Goal: Find specific page/section: Find specific page/section

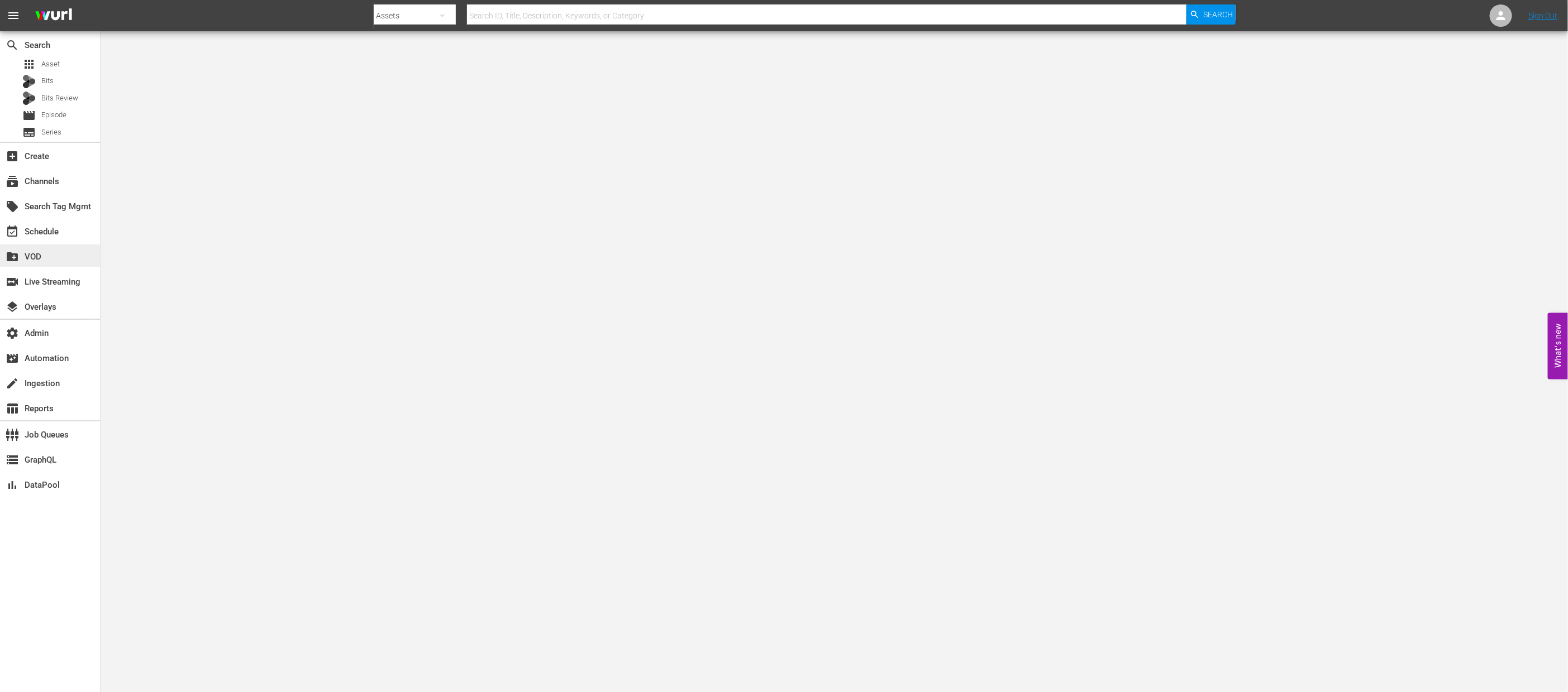
click at [67, 257] on div "create_new_folder VOD" at bounding box center [50, 255] width 100 height 22
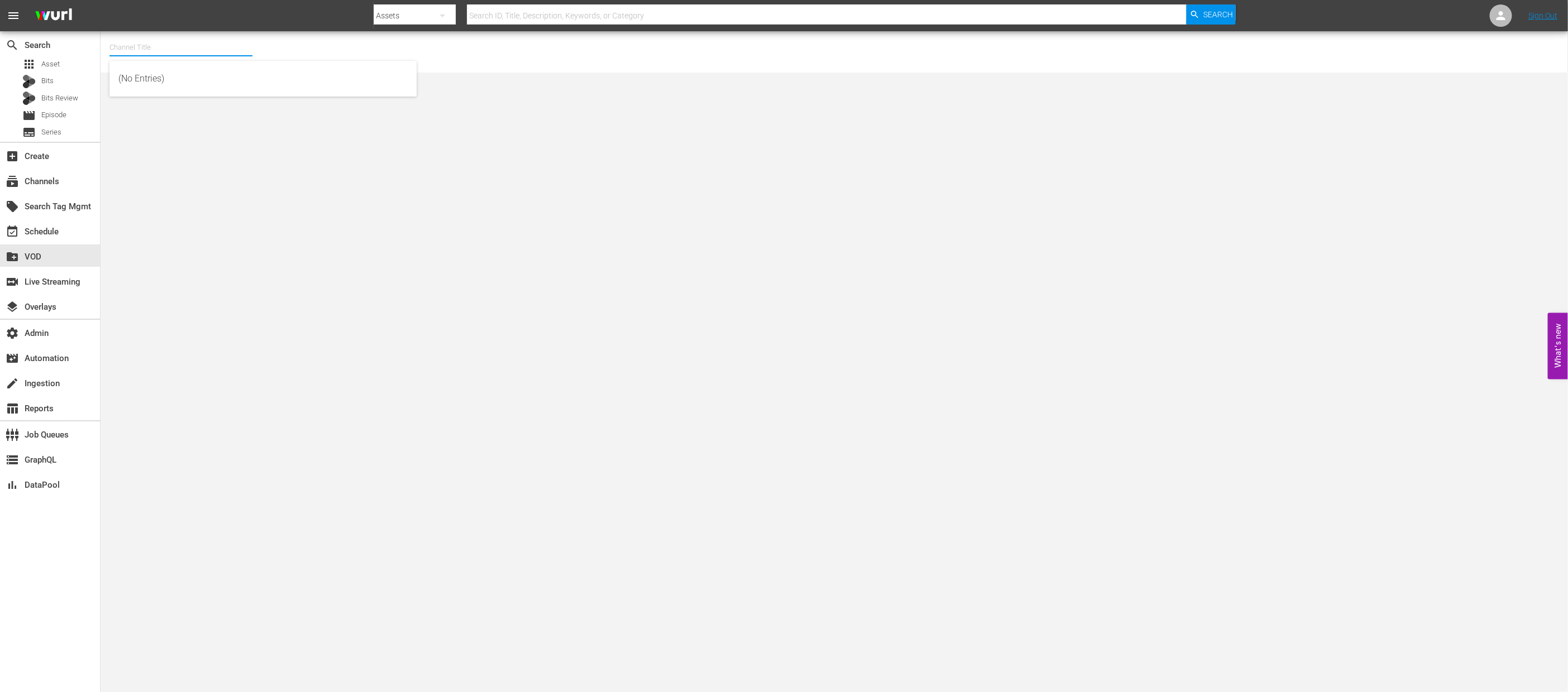
click at [185, 52] on input "text" at bounding box center [180, 48] width 143 height 27
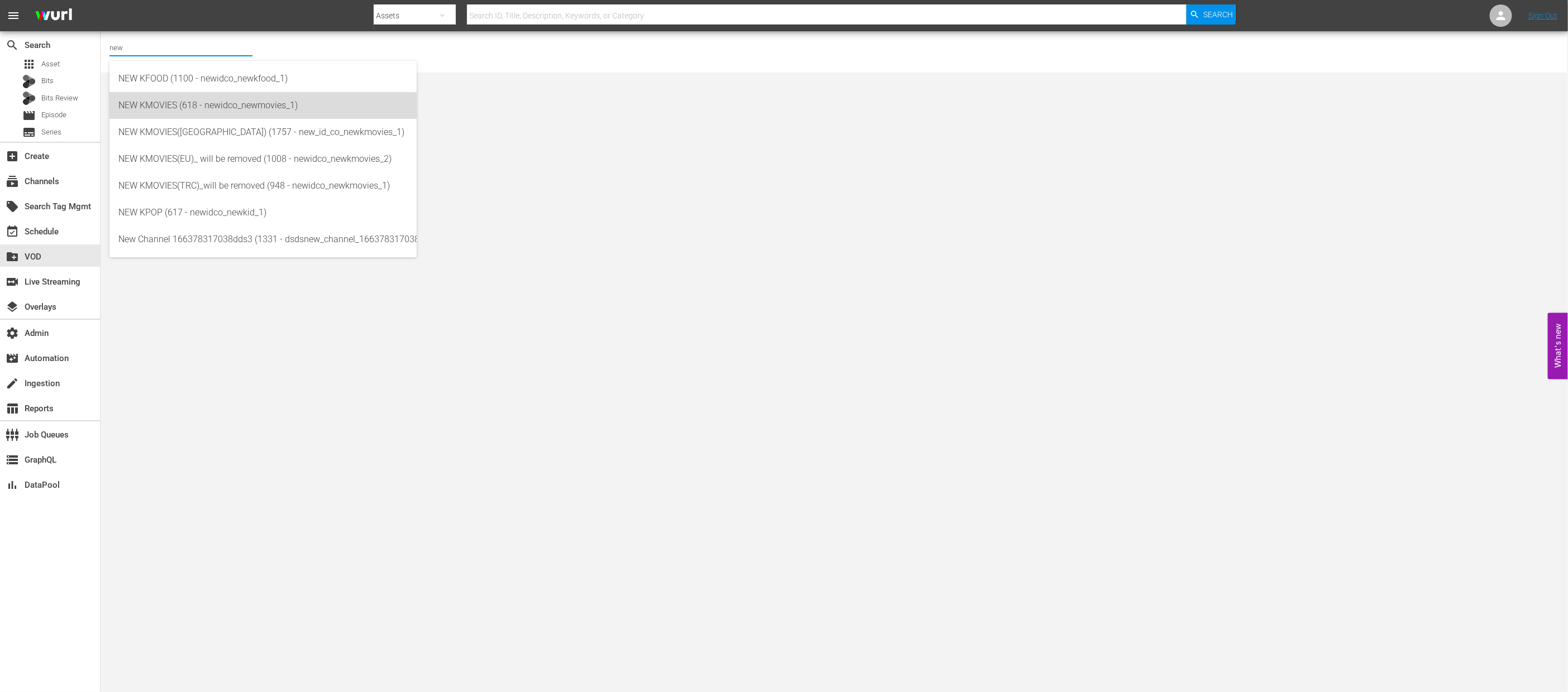
click at [184, 108] on div "NEW KMOVIES (618 - newidco_newmovies_1)" at bounding box center [262, 105] width 289 height 27
type input "NEW KMOVIES (618 - newidco_newmovies_1)"
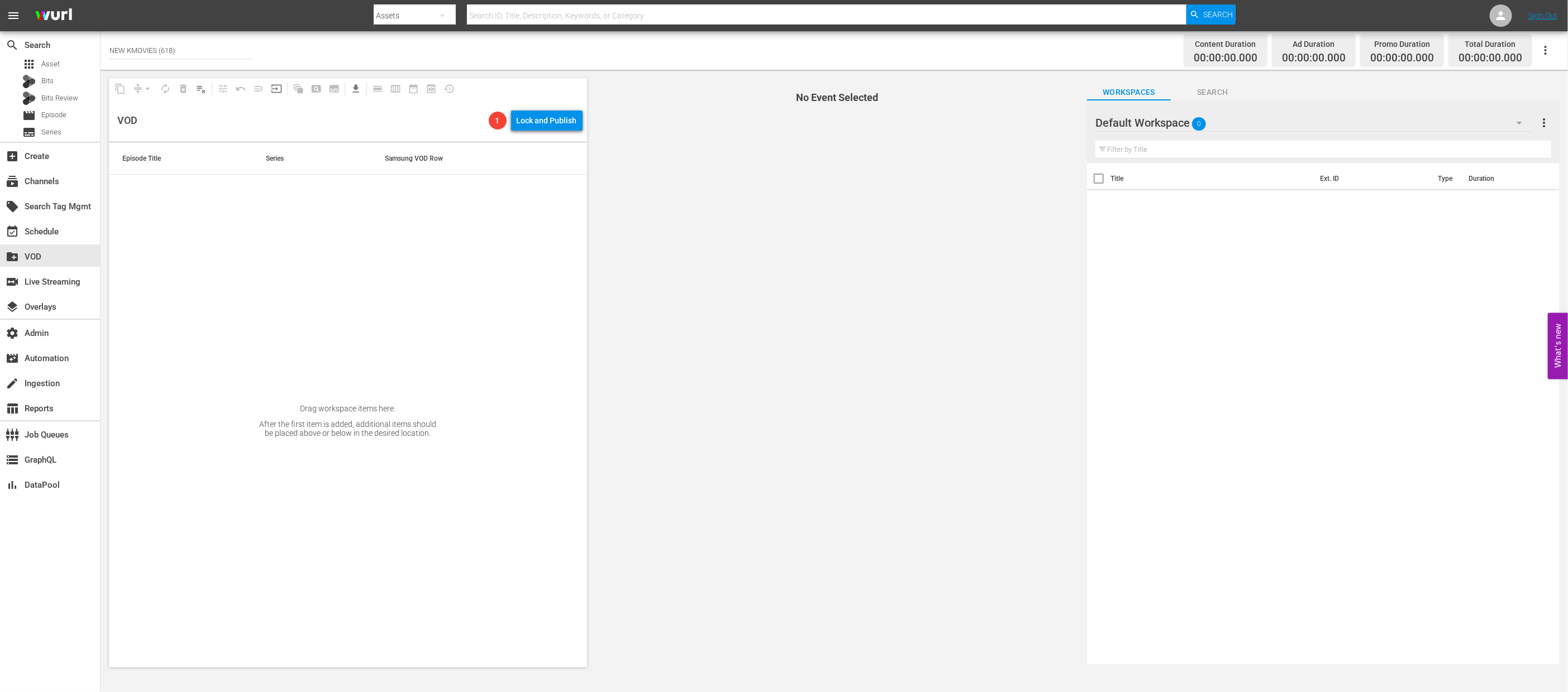
click at [223, 52] on input "NEW KMOVIES (618)" at bounding box center [180, 50] width 143 height 27
type input "holida"
click at [57, 184] on div "subscriptions Channels" at bounding box center [31, 180] width 62 height 10
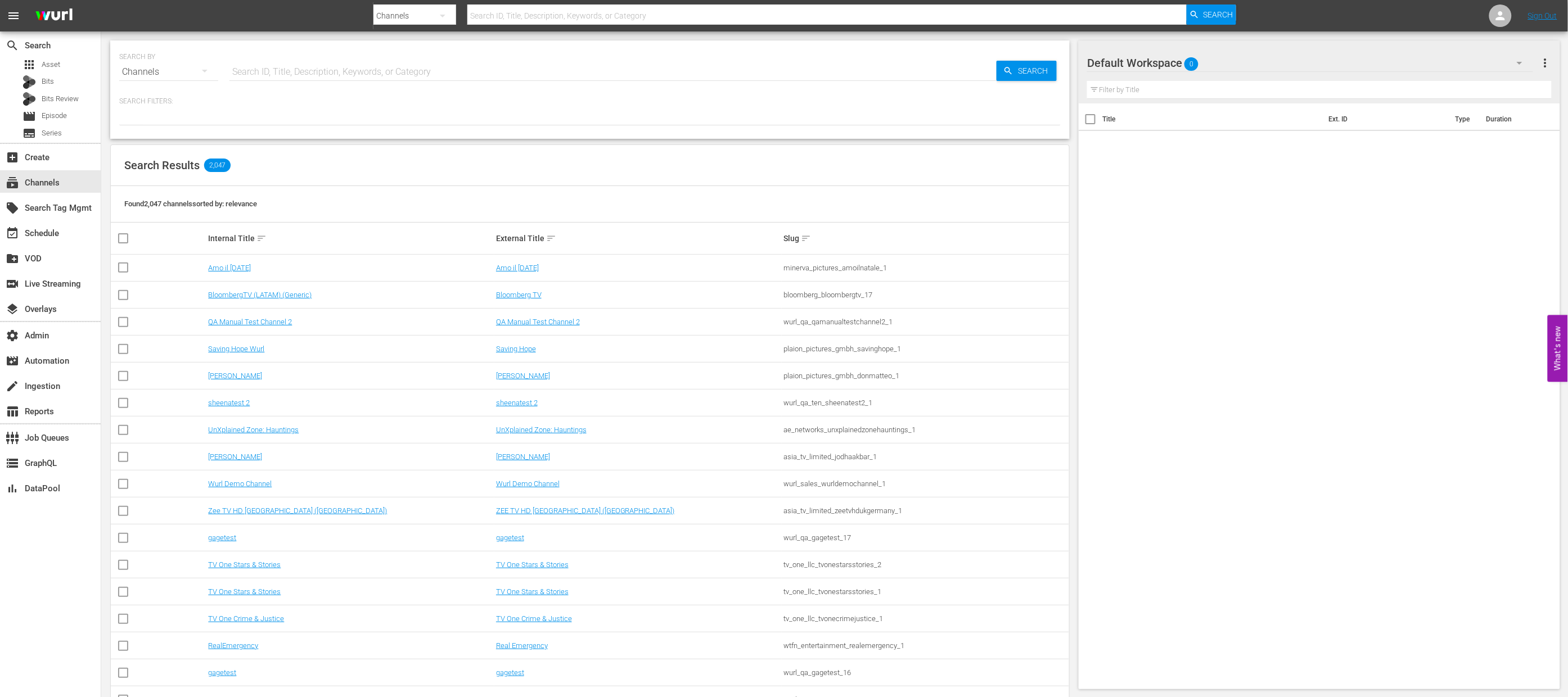
click at [297, 68] on input "text" at bounding box center [613, 72] width 767 height 27
type input "holid"
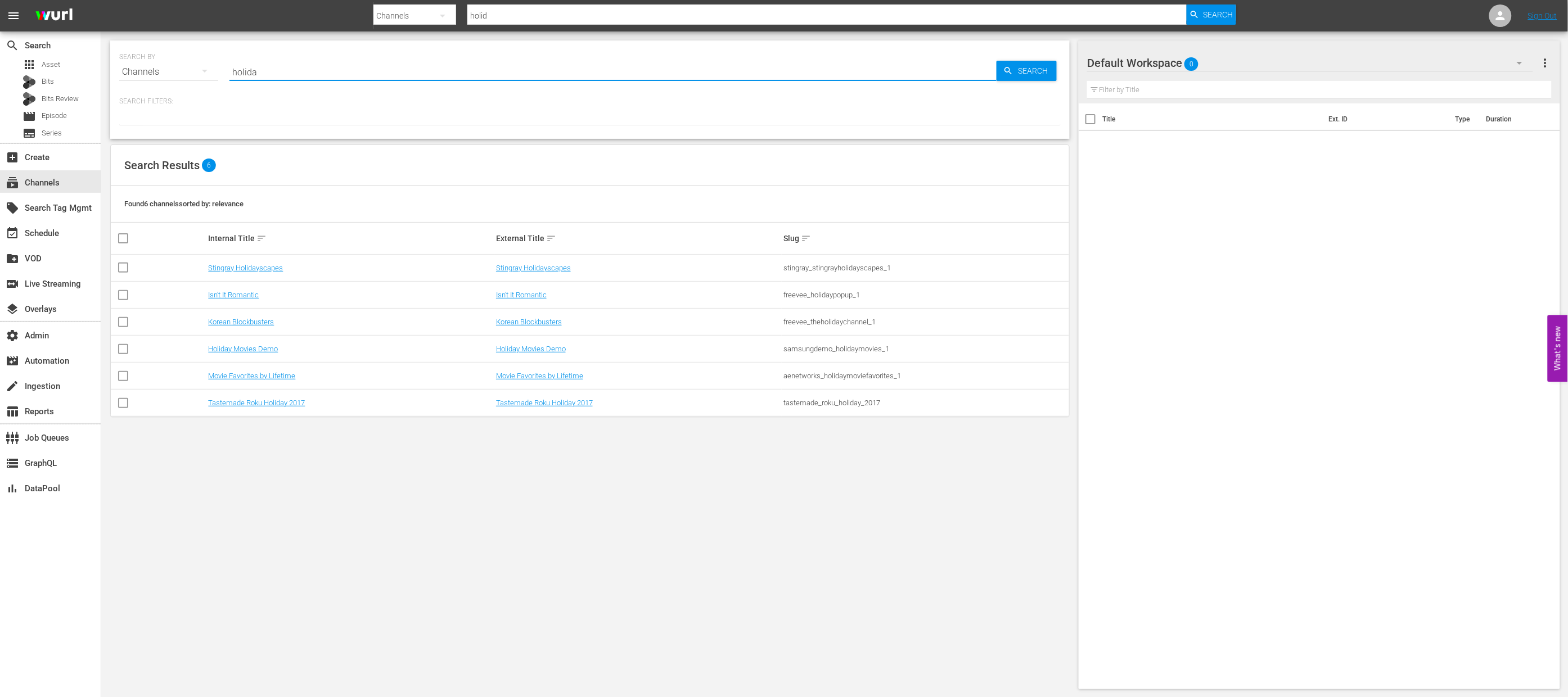
type input "holiday"
click at [377, 480] on div "SEARCH BY Search By Channels Search ID, Title, Description, Keywords, or Catego…" at bounding box center [590, 365] width 978 height 667
click at [521, 370] on td "Movie Favorites by Lifetime" at bounding box center [638, 376] width 287 height 27
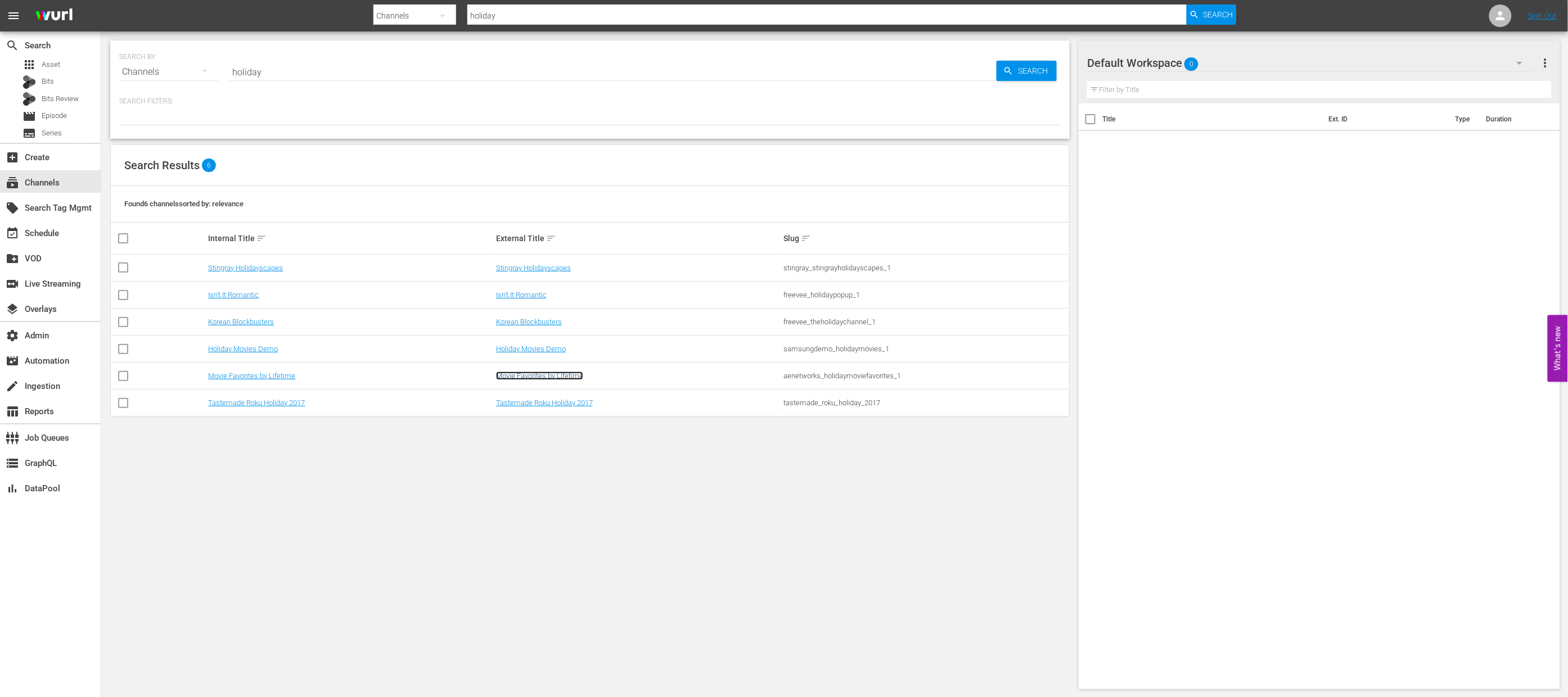
click at [518, 378] on link "Movie Favorites by Lifetime" at bounding box center [540, 376] width 88 height 8
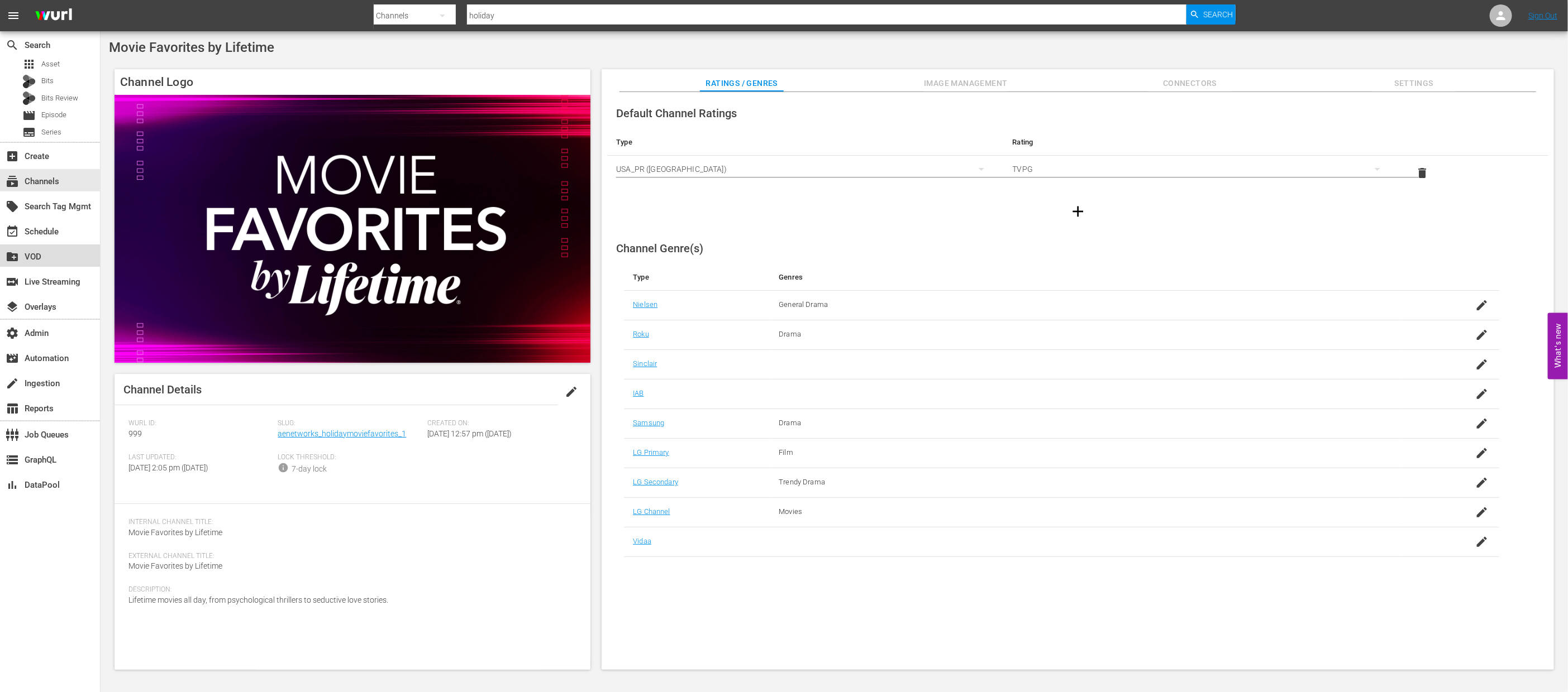
click at [47, 263] on div "create_new_folder VOD" at bounding box center [50, 255] width 100 height 22
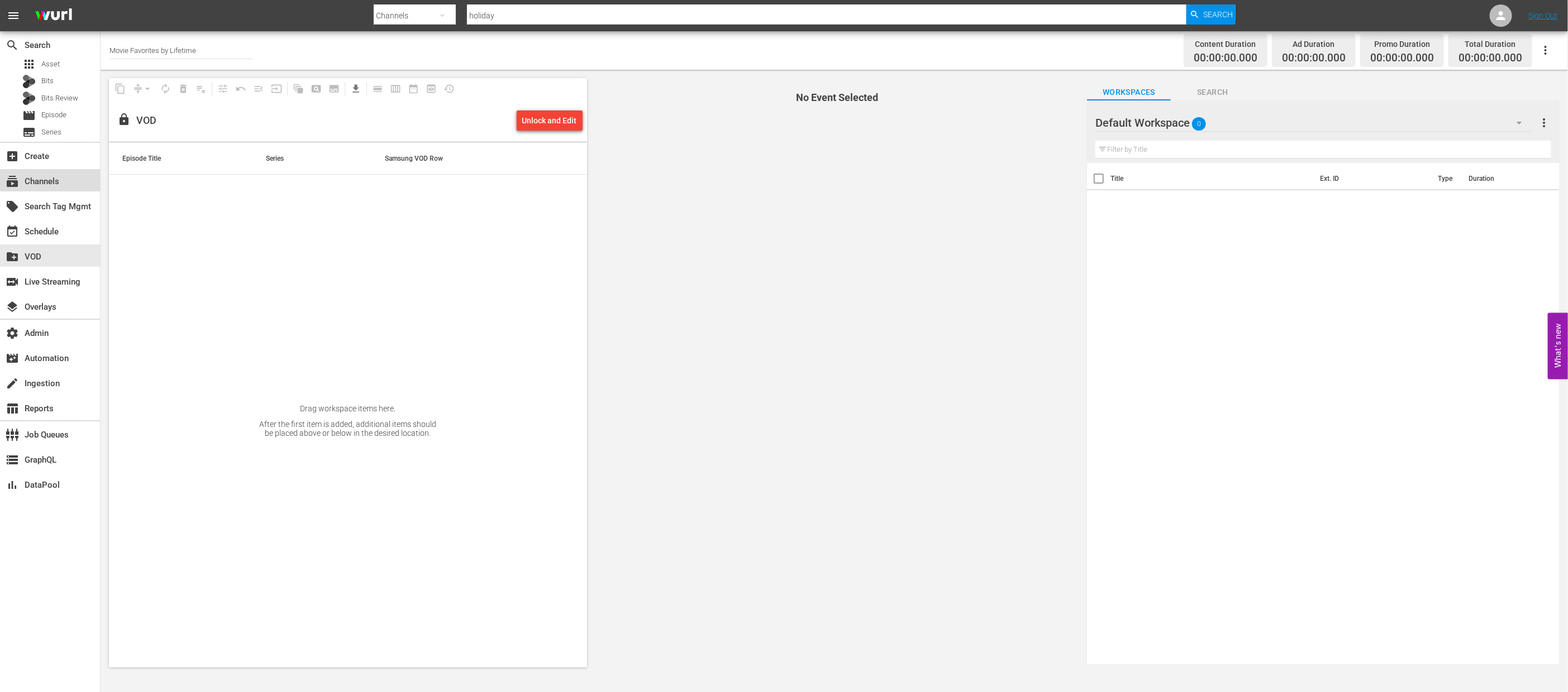
click at [73, 175] on div "subscriptions Channels" at bounding box center [50, 180] width 100 height 22
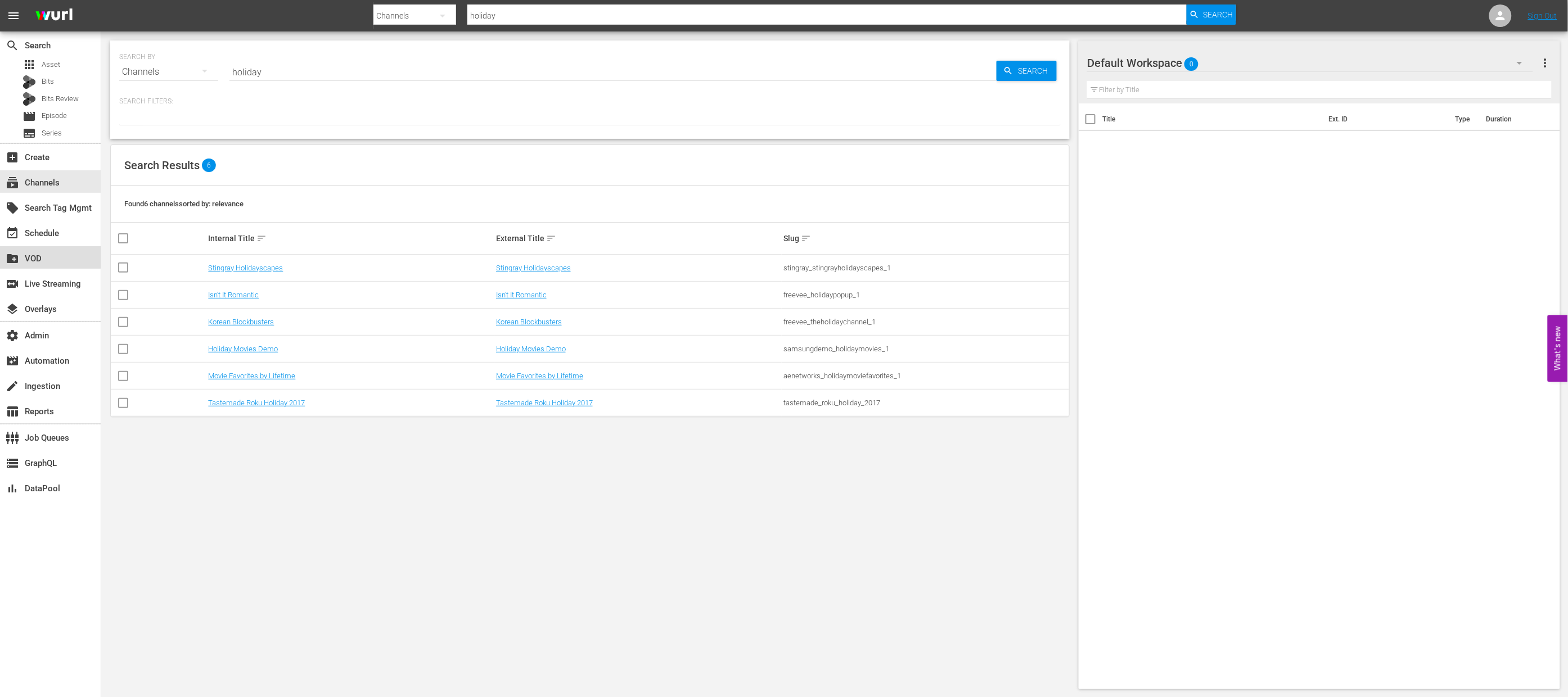
click at [59, 256] on div "create_new_folder VOD" at bounding box center [31, 257] width 63 height 10
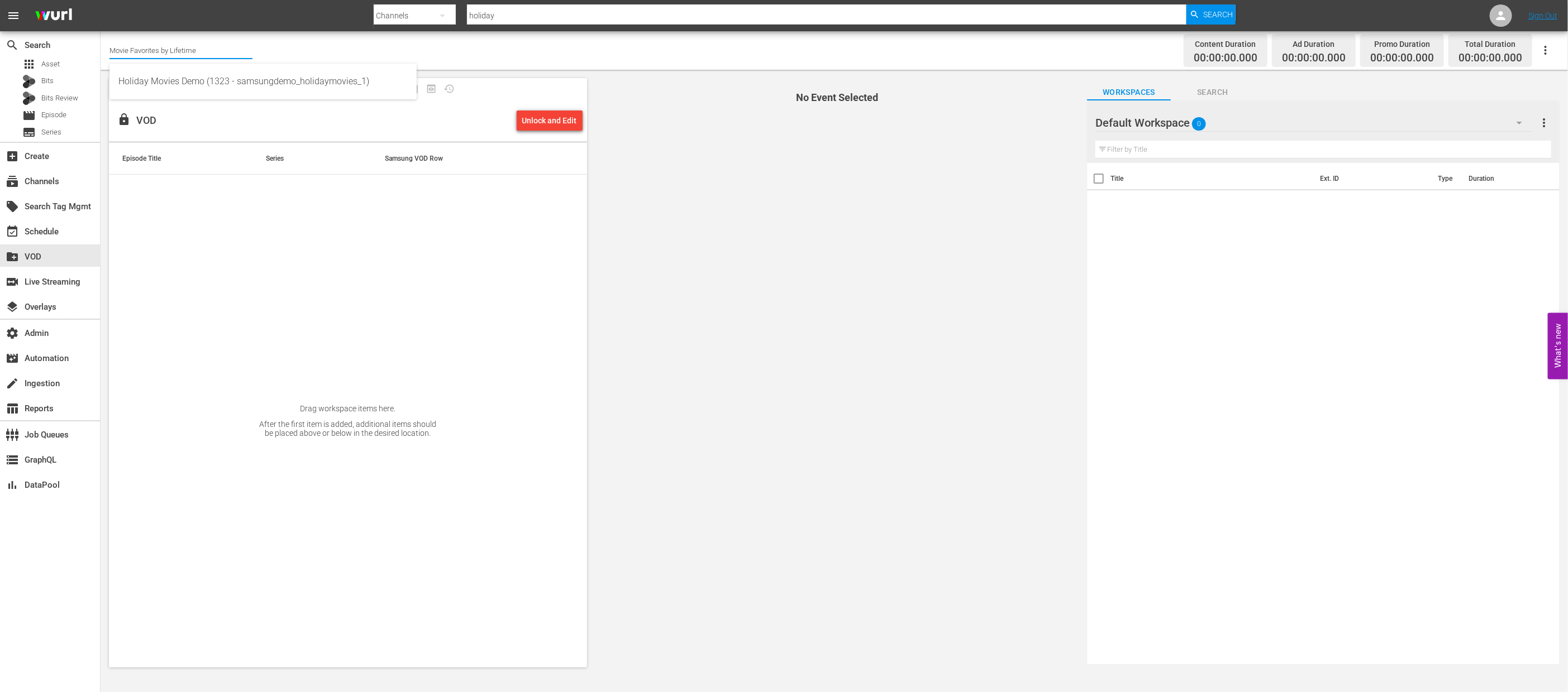
click at [186, 55] on input "Movie Favorites by Lifetime" at bounding box center [180, 50] width 143 height 27
type input "s"
click at [73, 194] on div "local_offer Search Tag Mgmt" at bounding box center [50, 205] width 100 height 22
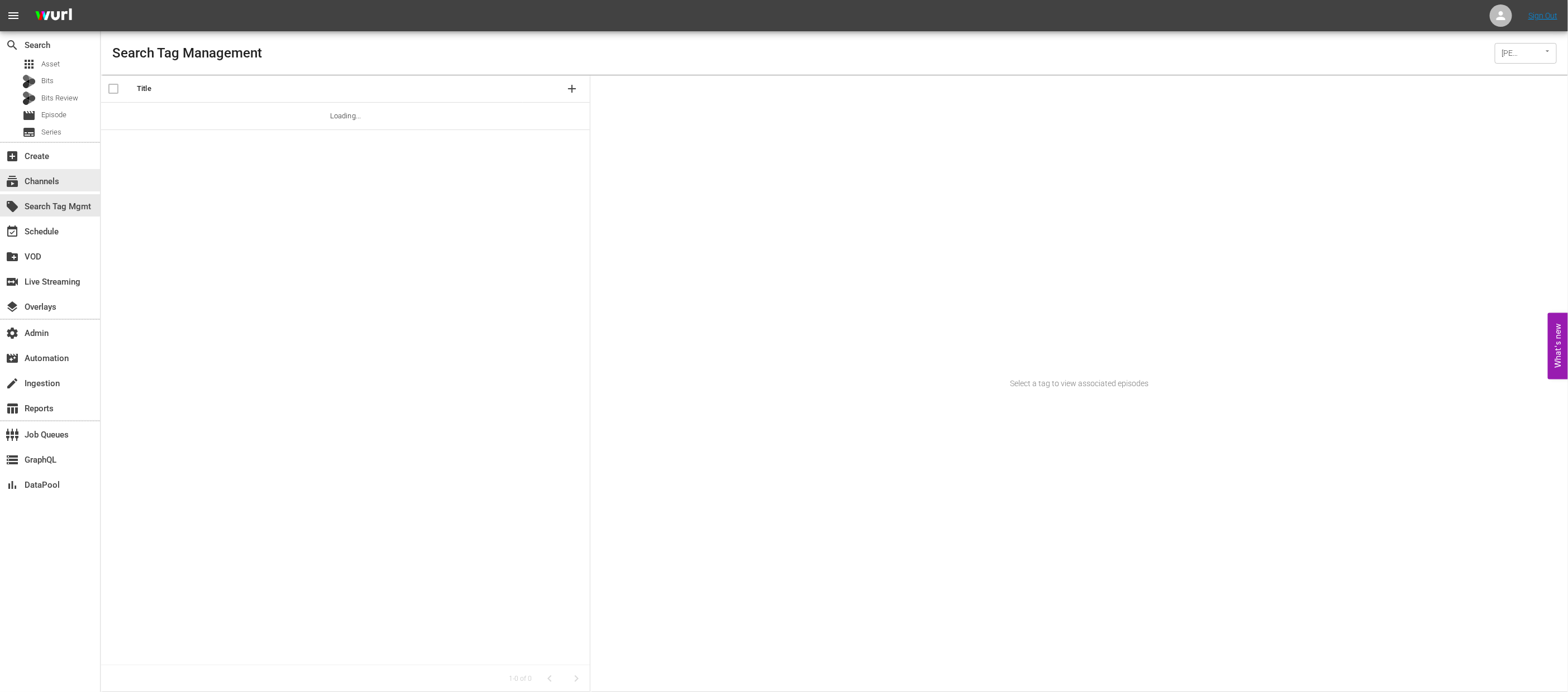
click at [70, 188] on div "subscriptions Channels" at bounding box center [50, 180] width 100 height 22
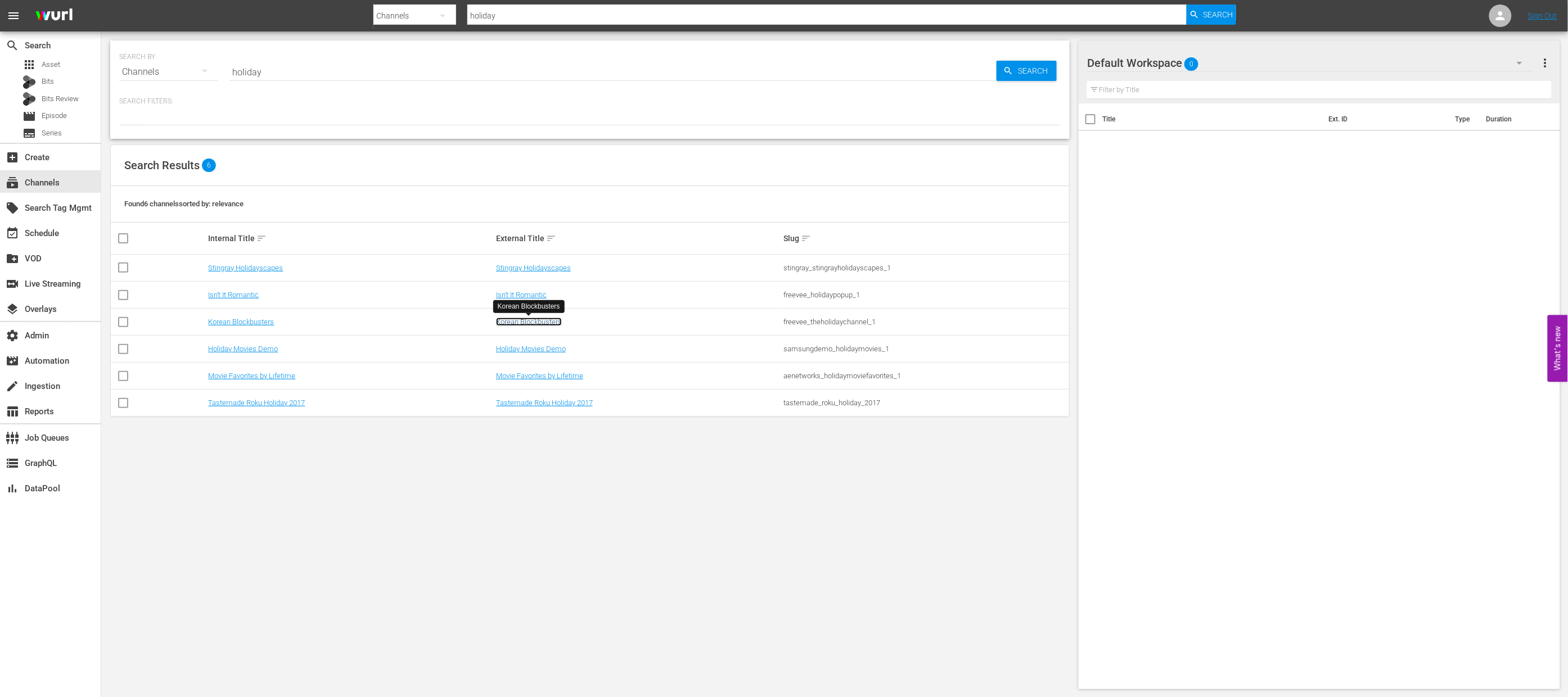
click at [519, 320] on link "Korean Blockbusters" at bounding box center [529, 322] width 66 height 8
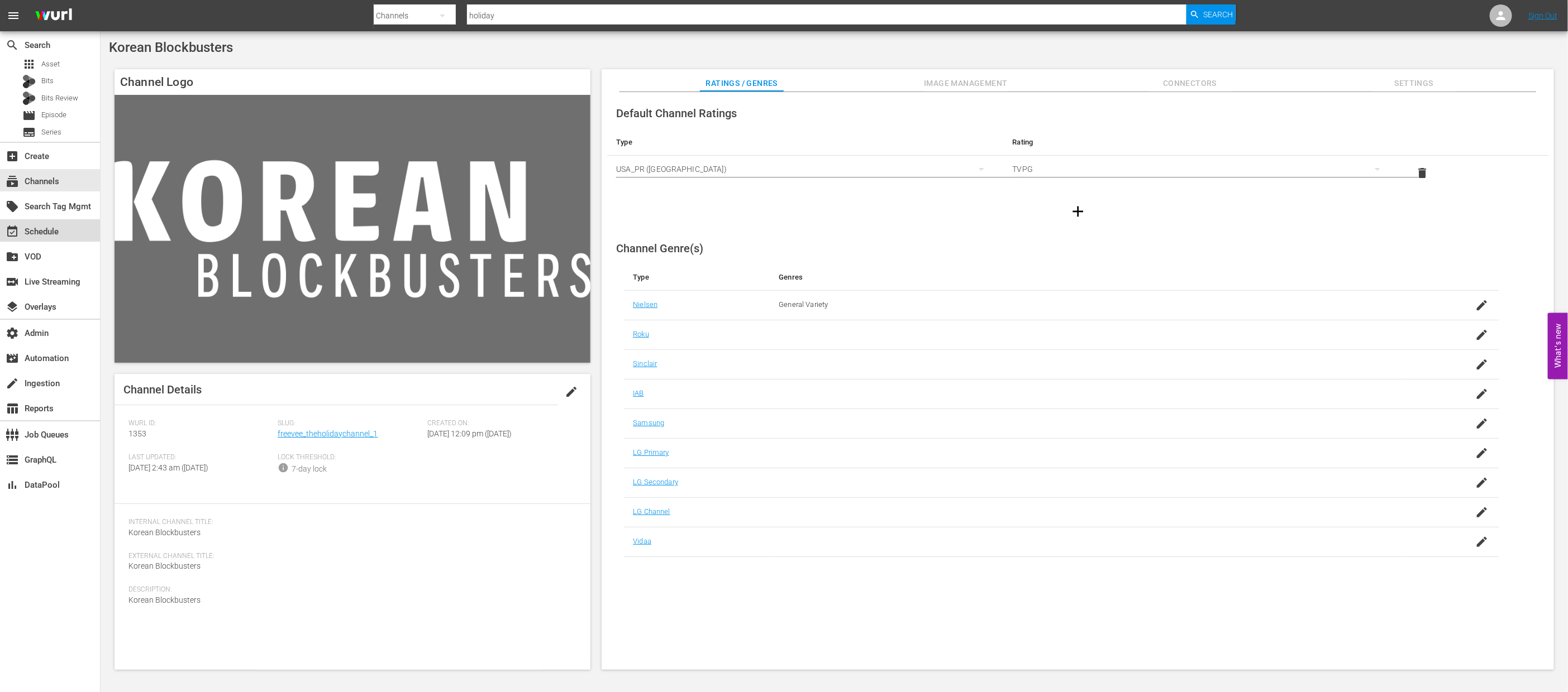
click at [66, 232] on div "event_available Schedule" at bounding box center [50, 230] width 100 height 22
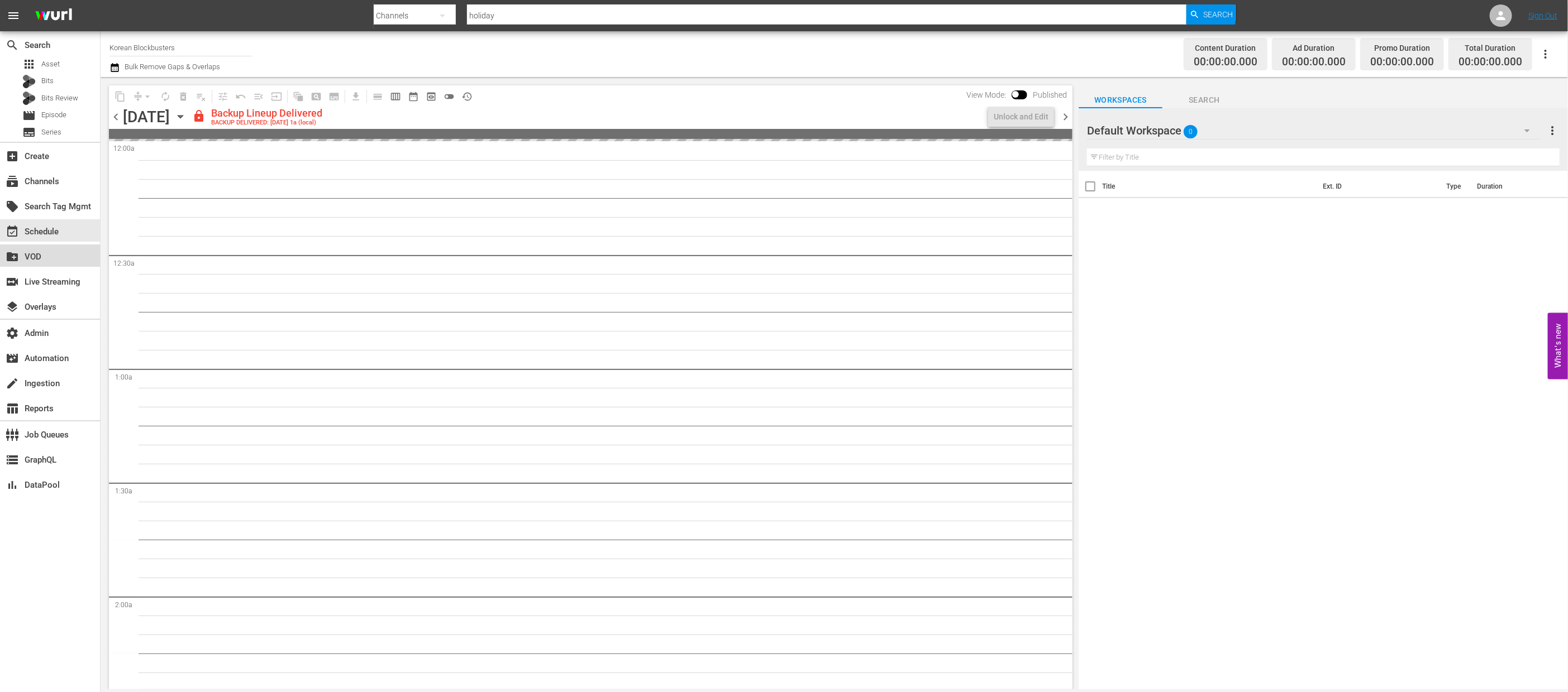
click at [71, 250] on div "create_new_folder VOD" at bounding box center [50, 255] width 100 height 22
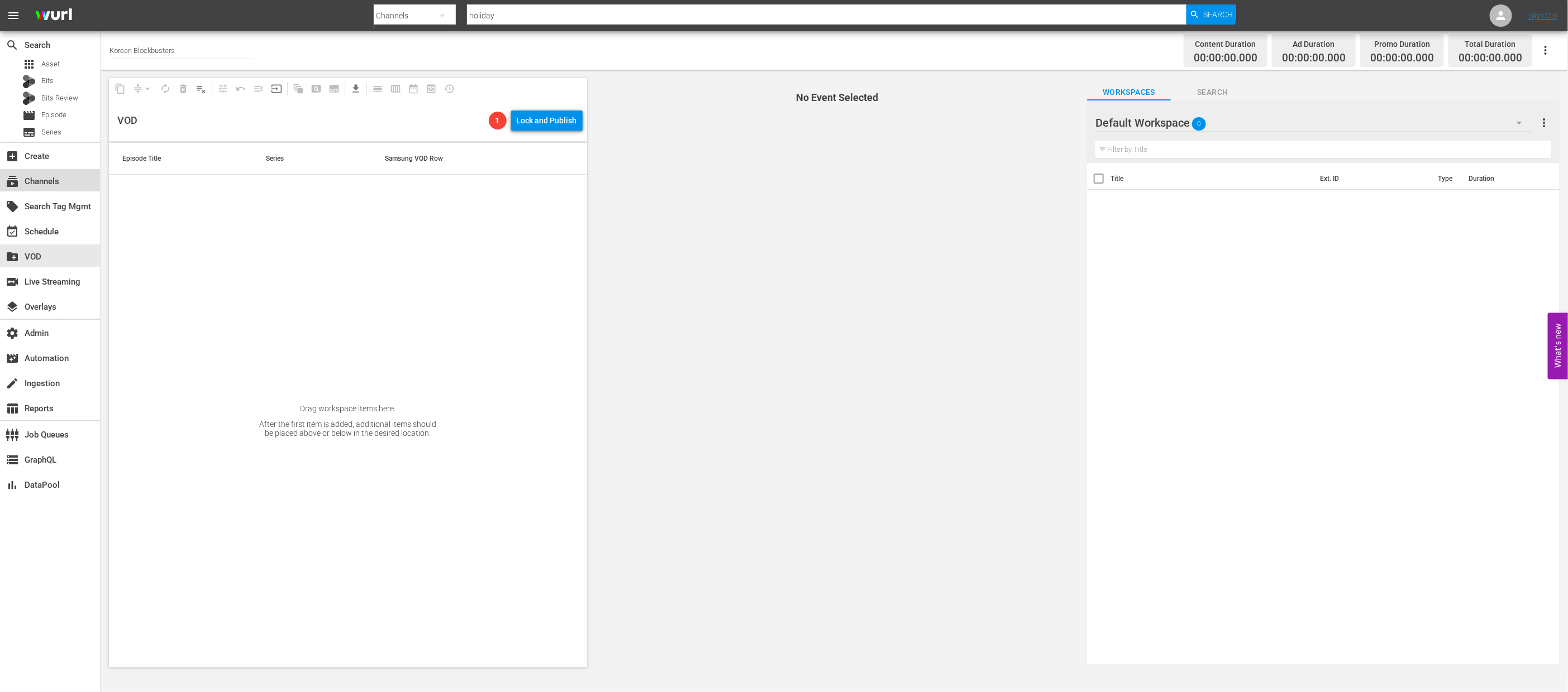
click at [80, 171] on div "subscriptions Channels" at bounding box center [50, 180] width 100 height 22
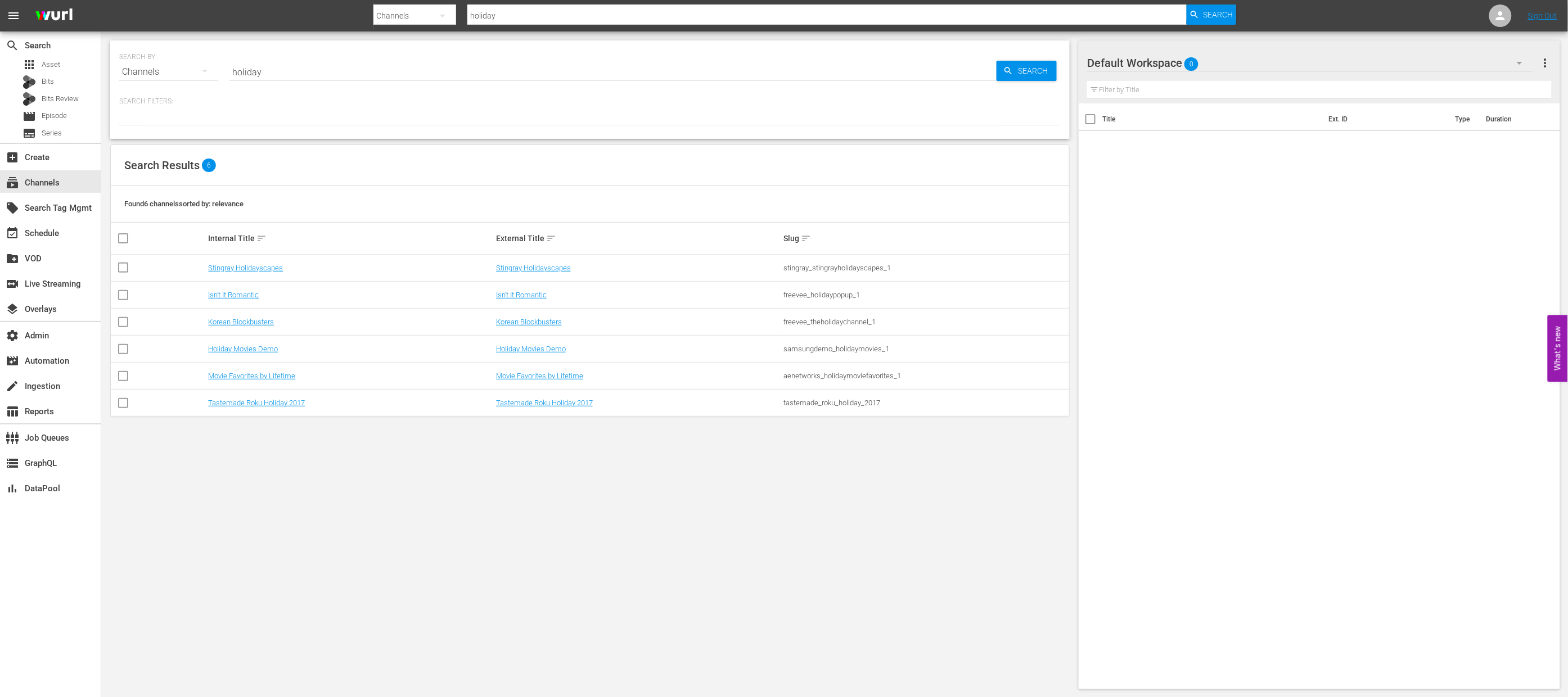
click at [302, 66] on input "holiday" at bounding box center [613, 72] width 767 height 27
click at [364, 628] on div "SEARCH BY Search By Channels Search ID, Title, Description, Keywords, or Catego…" at bounding box center [590, 365] width 978 height 667
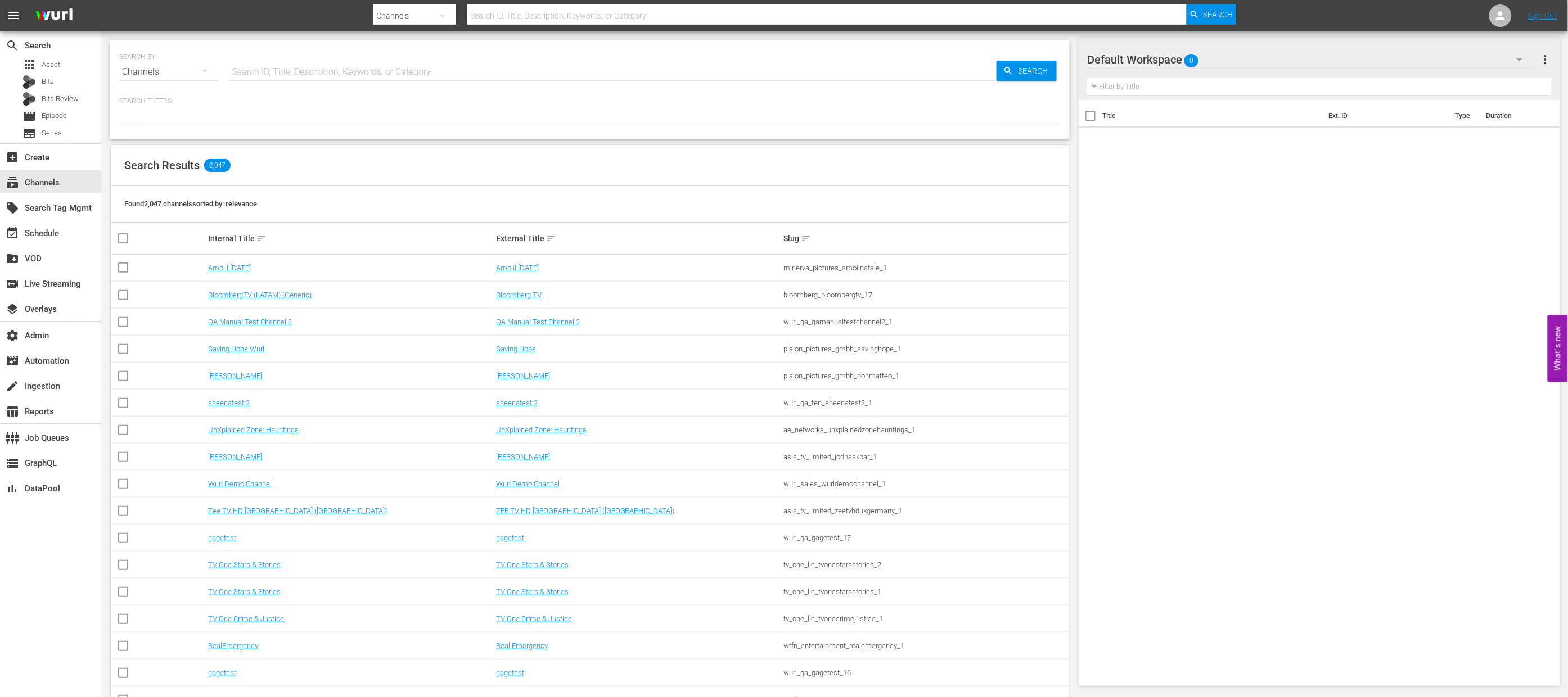
scroll to position [8, 0]
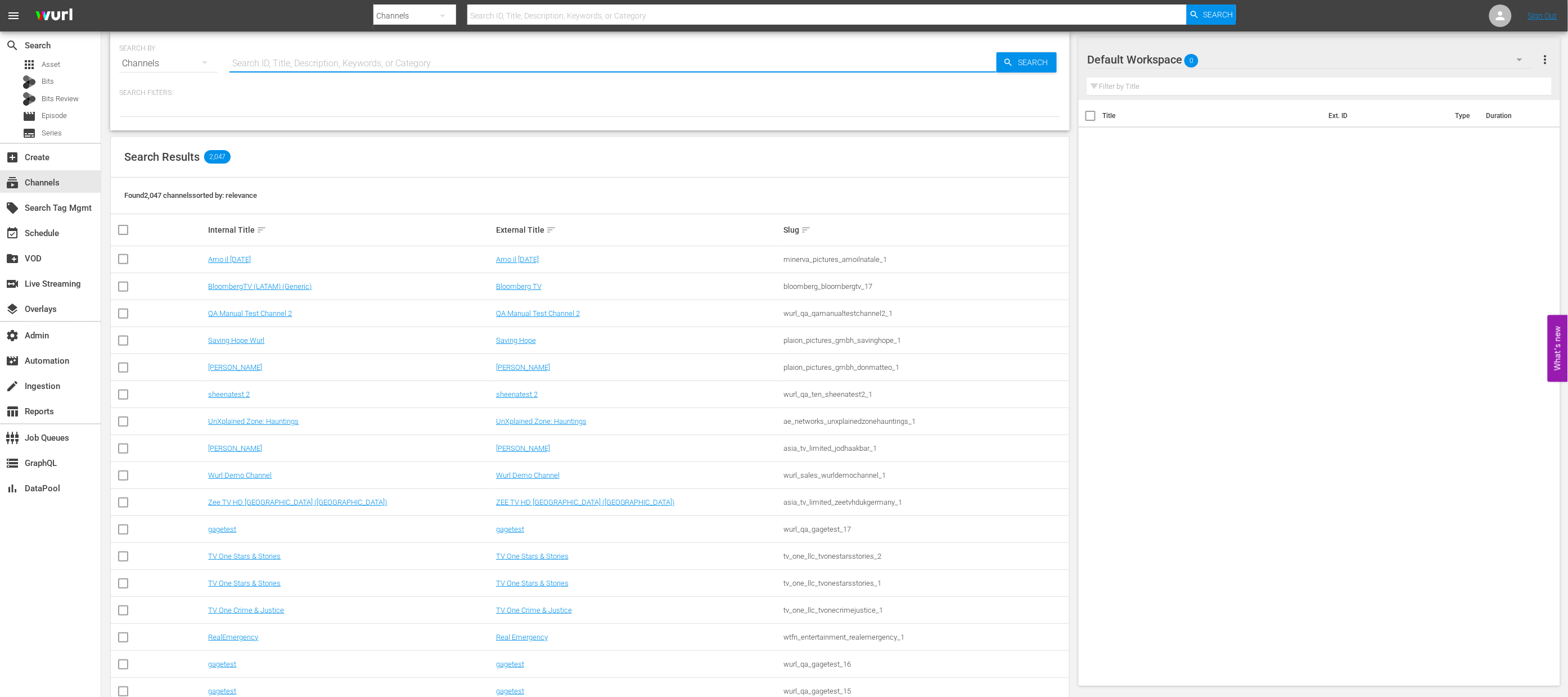
click at [379, 54] on input "text" at bounding box center [613, 64] width 767 height 27
type input "auth"
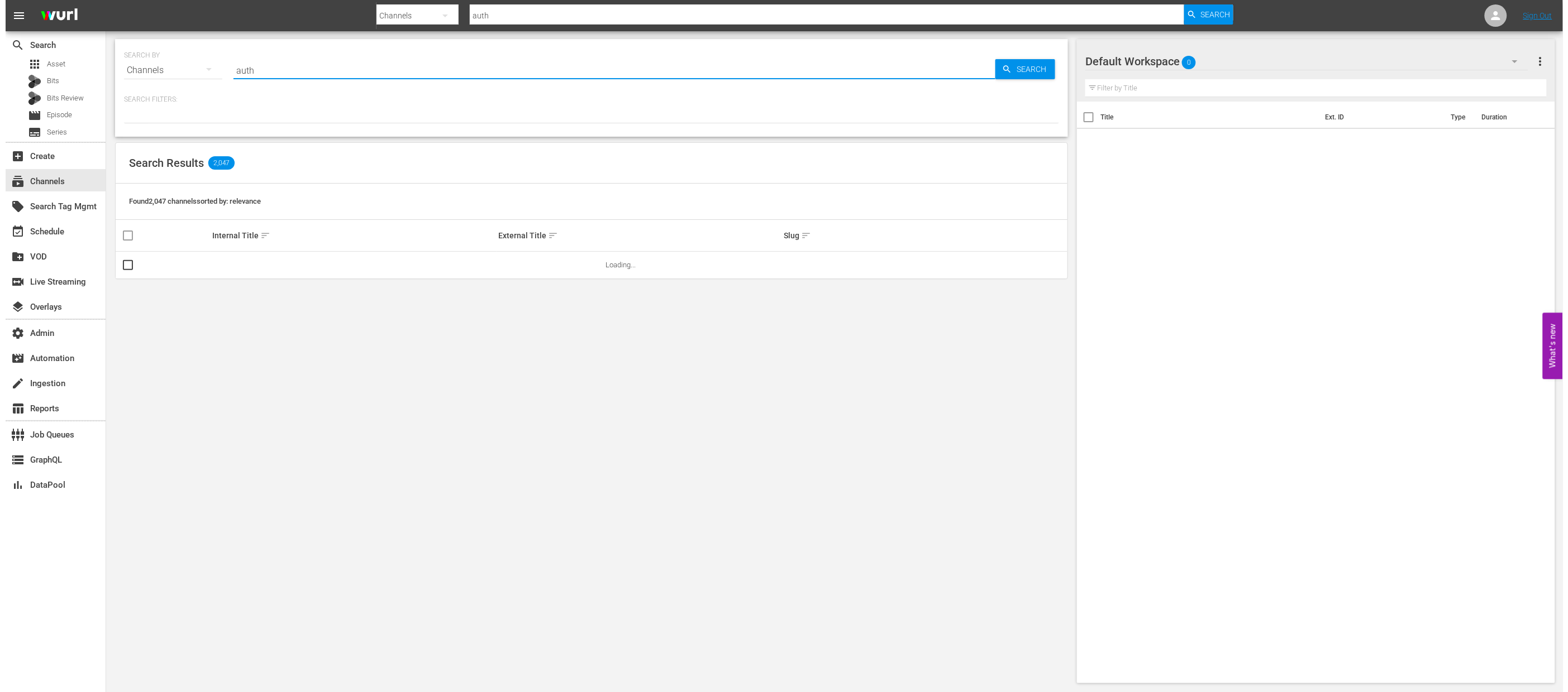
scroll to position [0, 0]
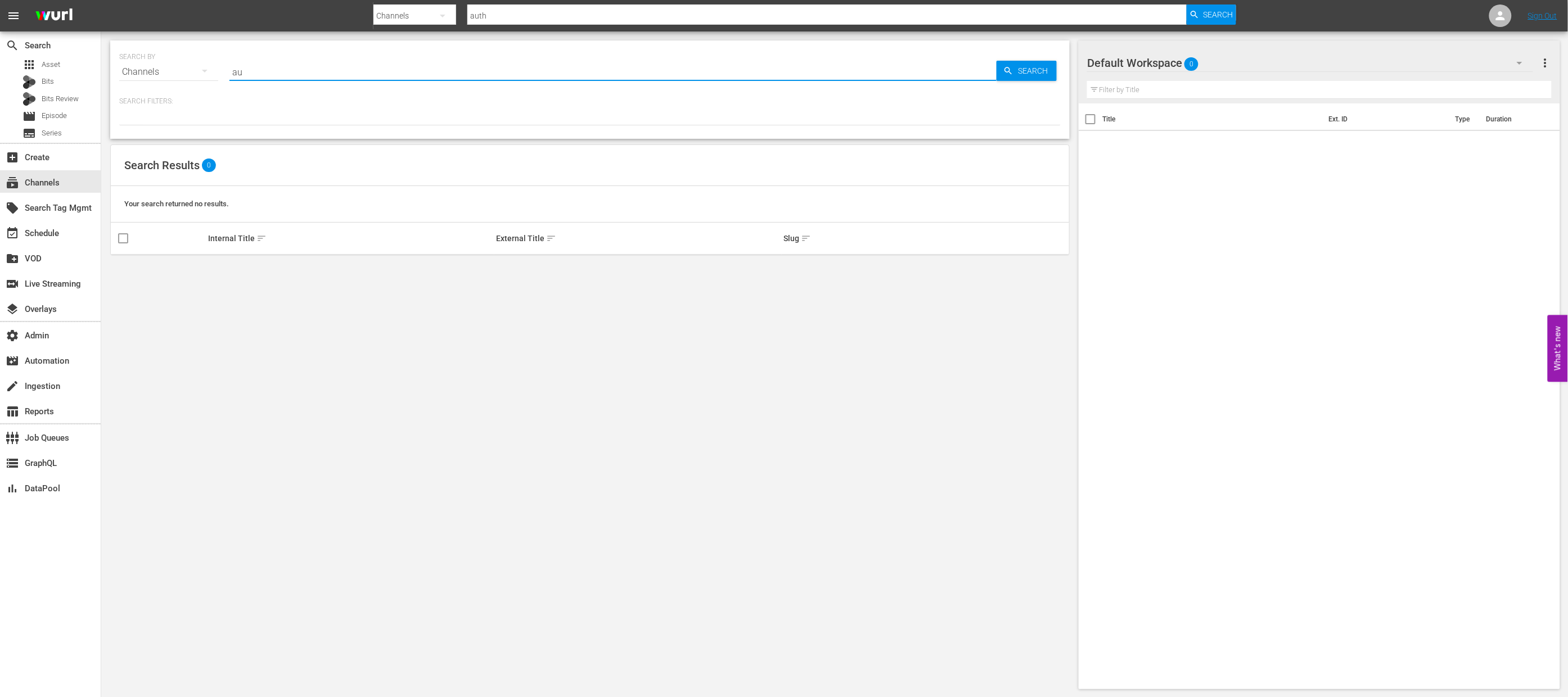
type input "a"
type input "advert"
type input "advent"
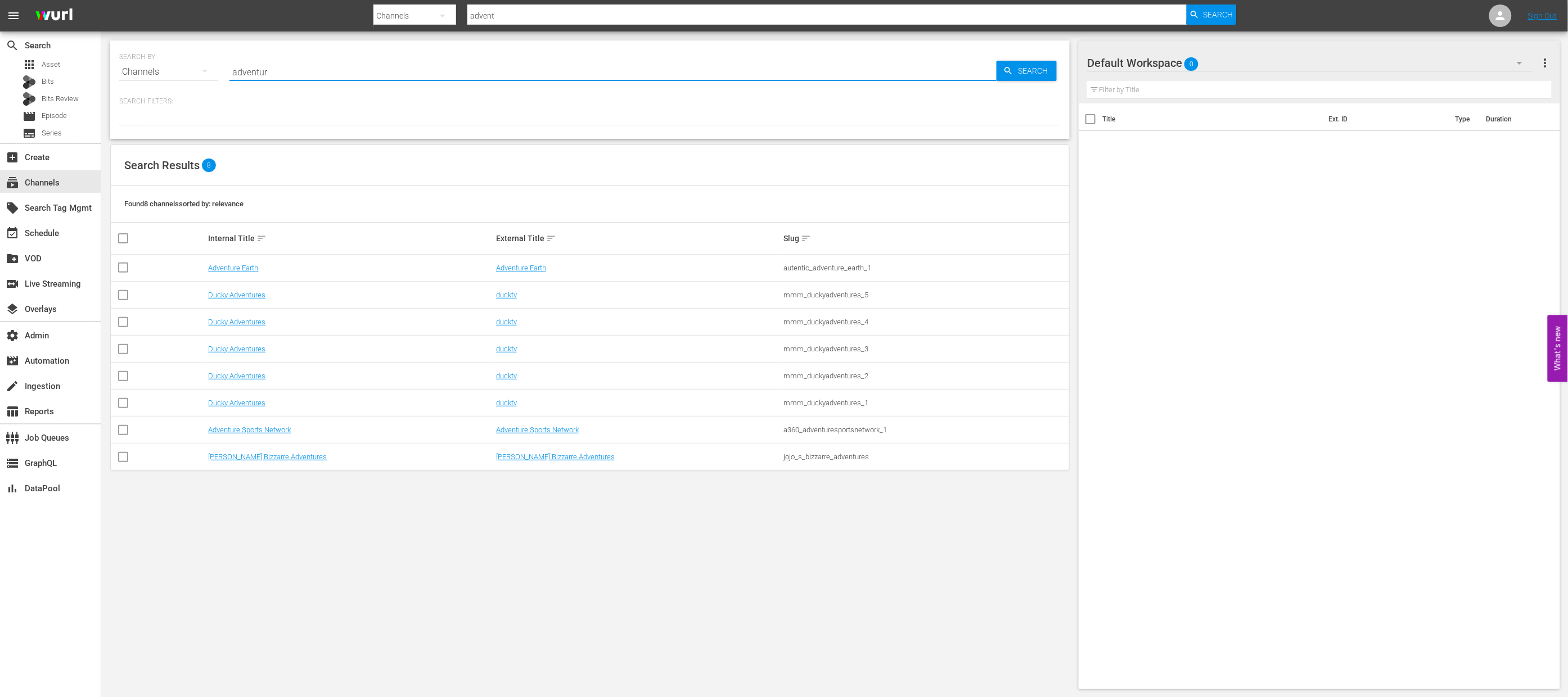
type input "adventure"
click at [505, 267] on link "Adventure Earth" at bounding box center [521, 268] width 50 height 8
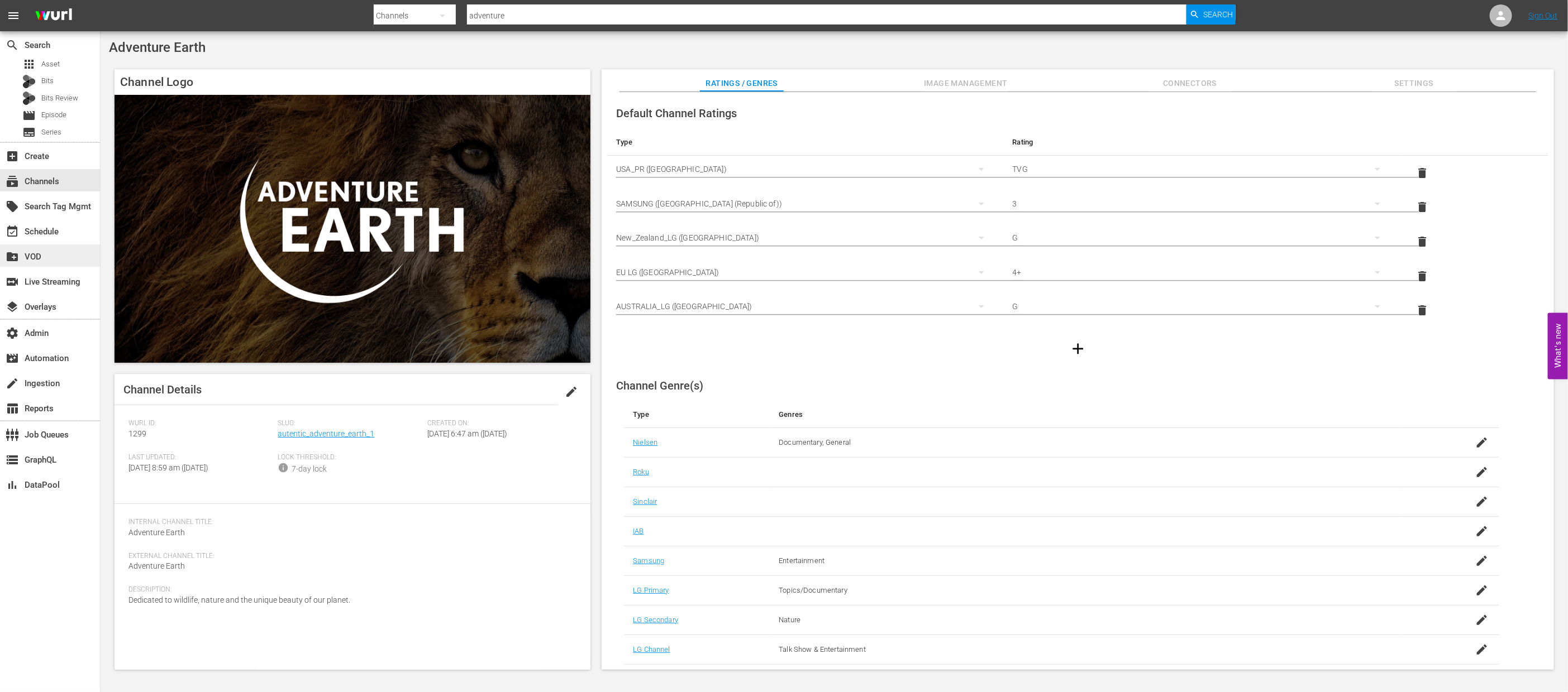
click at [48, 257] on div "create_new_folder VOD" at bounding box center [31, 255] width 62 height 10
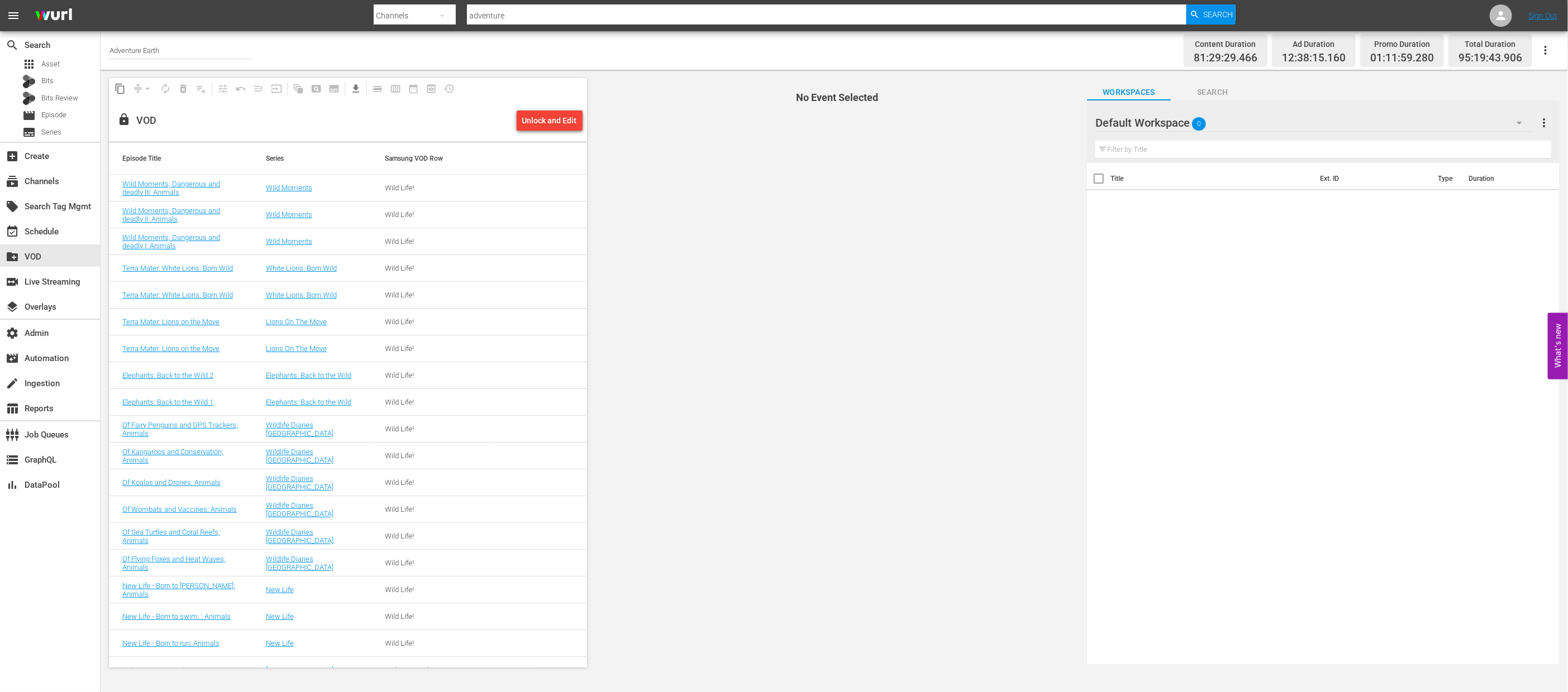
click at [704, 90] on div "No Event Selected" at bounding box center [836, 98] width 478 height 39
